Goal: Find contact information: Find contact information

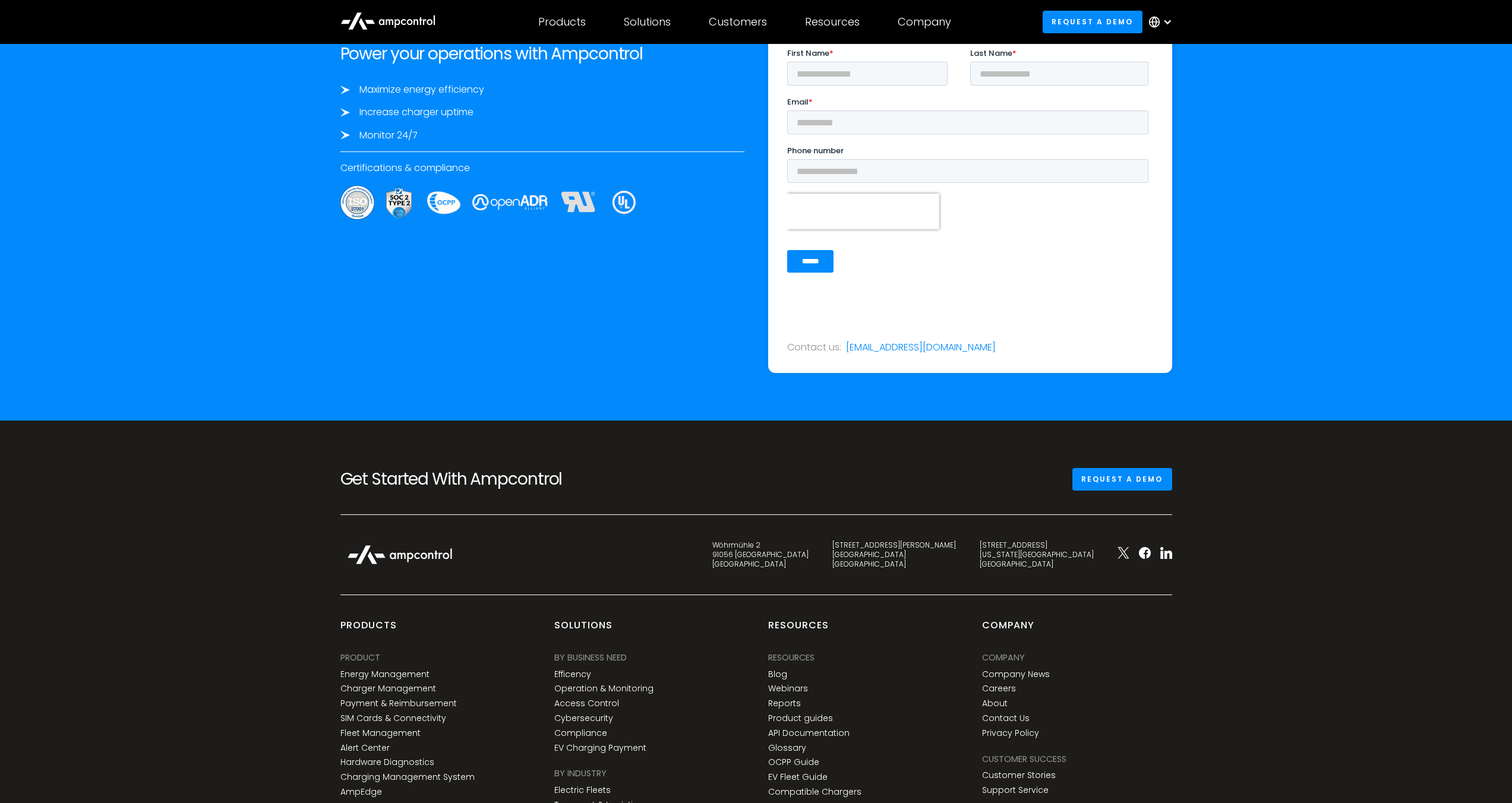
scroll to position [4290, 0]
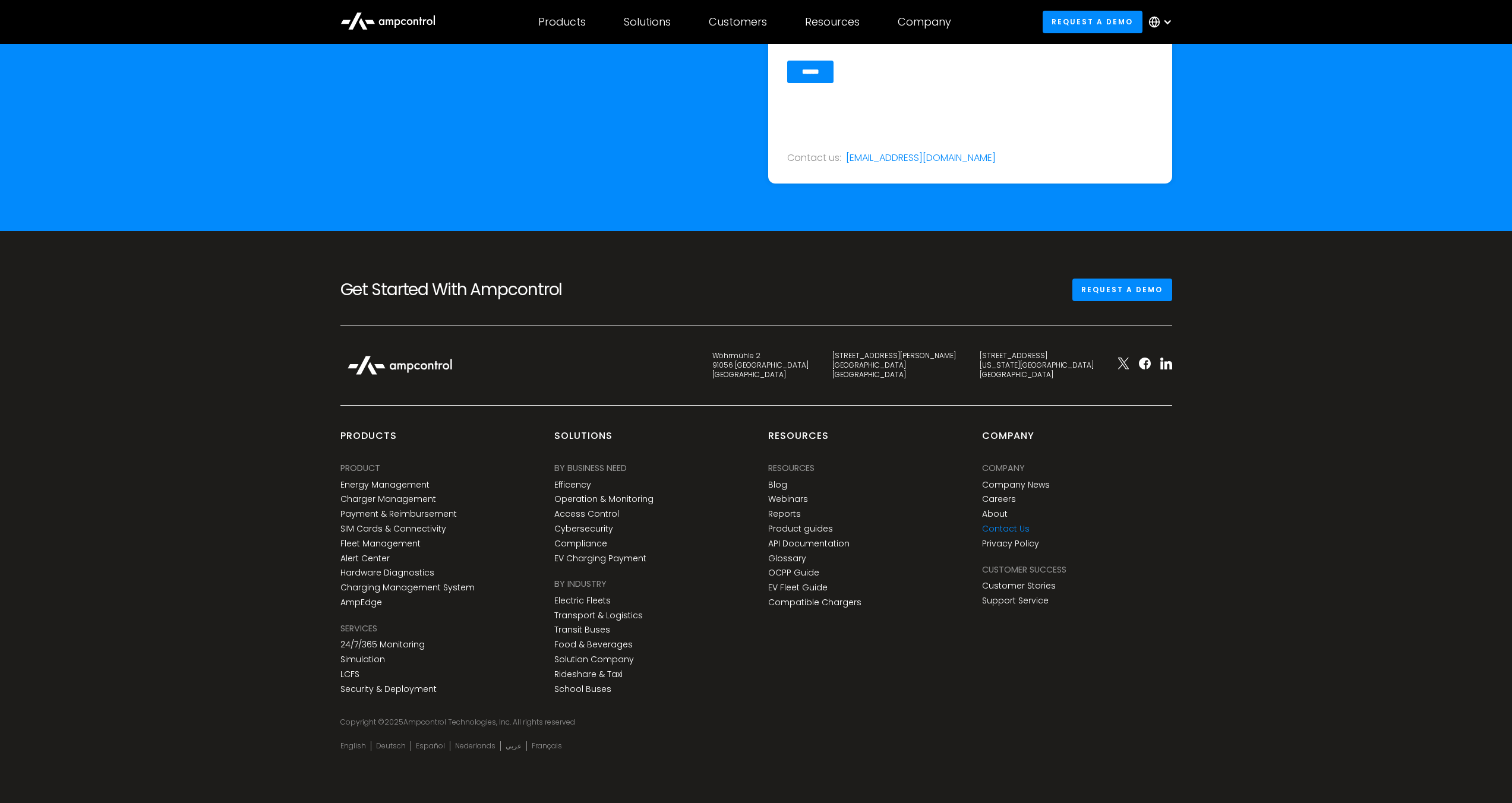
click at [1018, 528] on link "Contact Us" at bounding box center [1005, 529] width 47 height 10
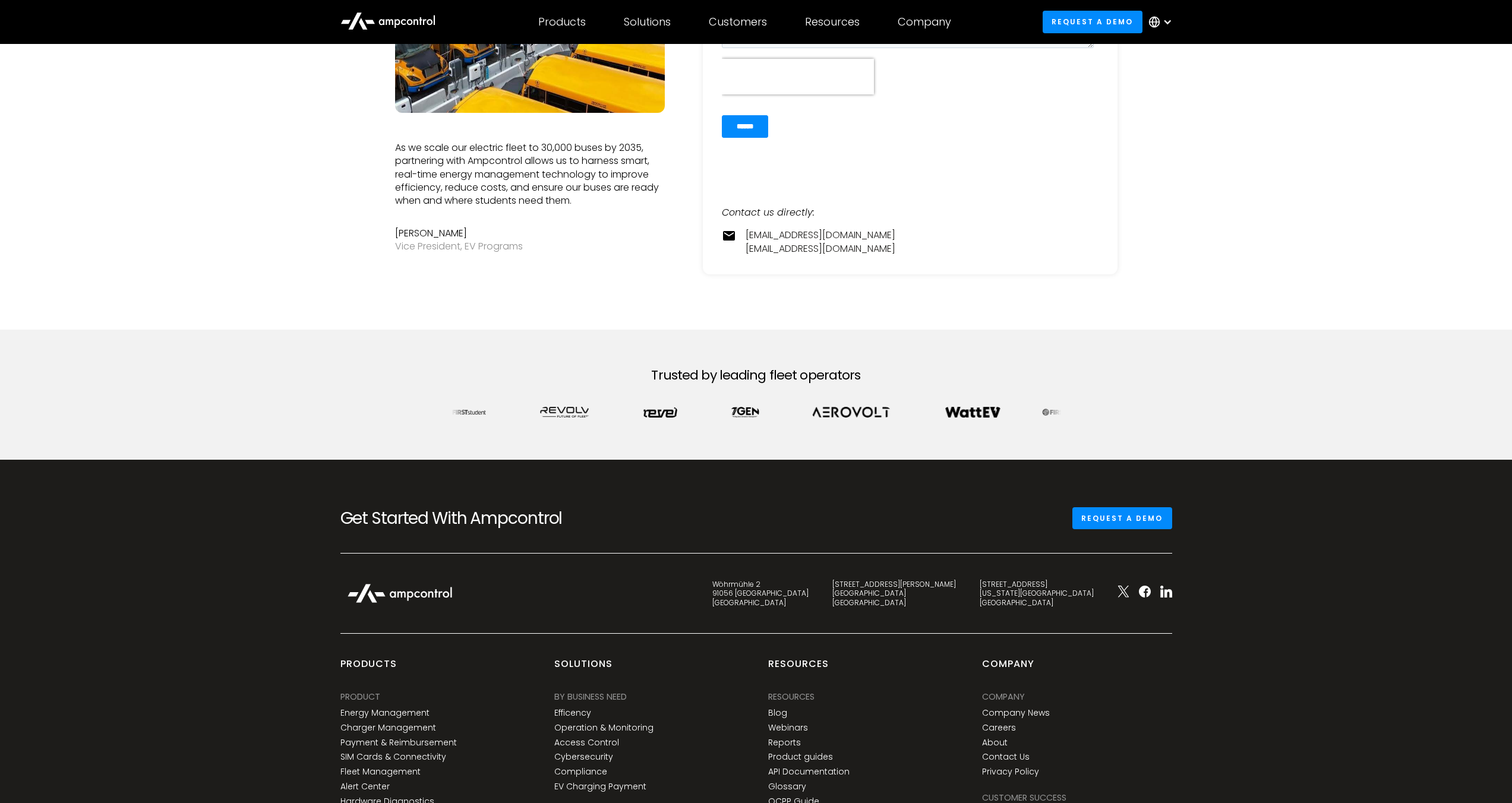
scroll to position [522, 0]
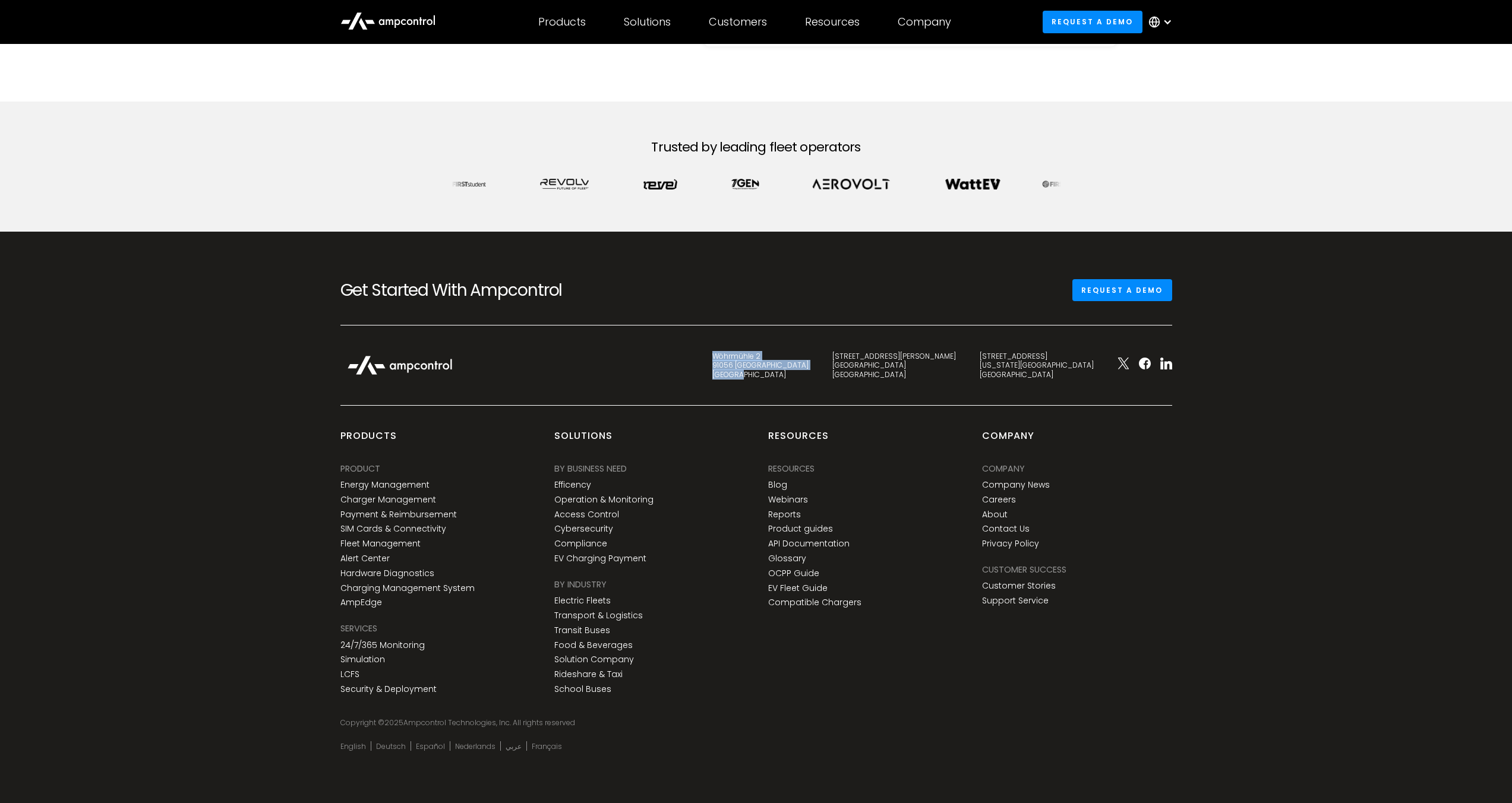
drag, startPoint x: 858, startPoint y: 357, endPoint x: 889, endPoint y: 378, distance: 37.4
click at [809, 378] on div "Wöhrmühle 2 91056 Erlangen Germany" at bounding box center [761, 365] width 96 height 28
copy div "Wöhrmühle 2 91056 Erlangen Germany"
